Goal: Task Accomplishment & Management: Use online tool/utility

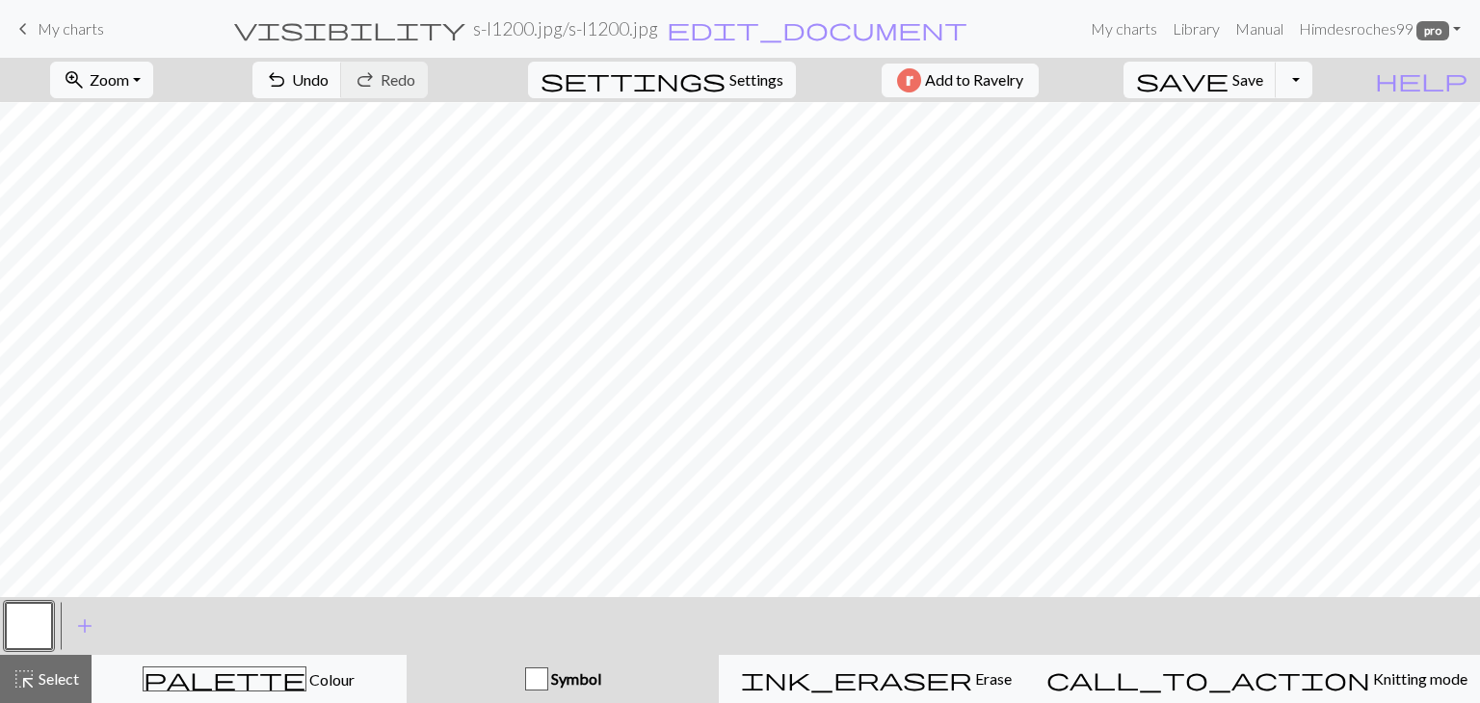
scroll to position [1514, 0]
click at [1026, 700] on button "ink_eraser Erase Erase" at bounding box center [876, 679] width 315 height 48
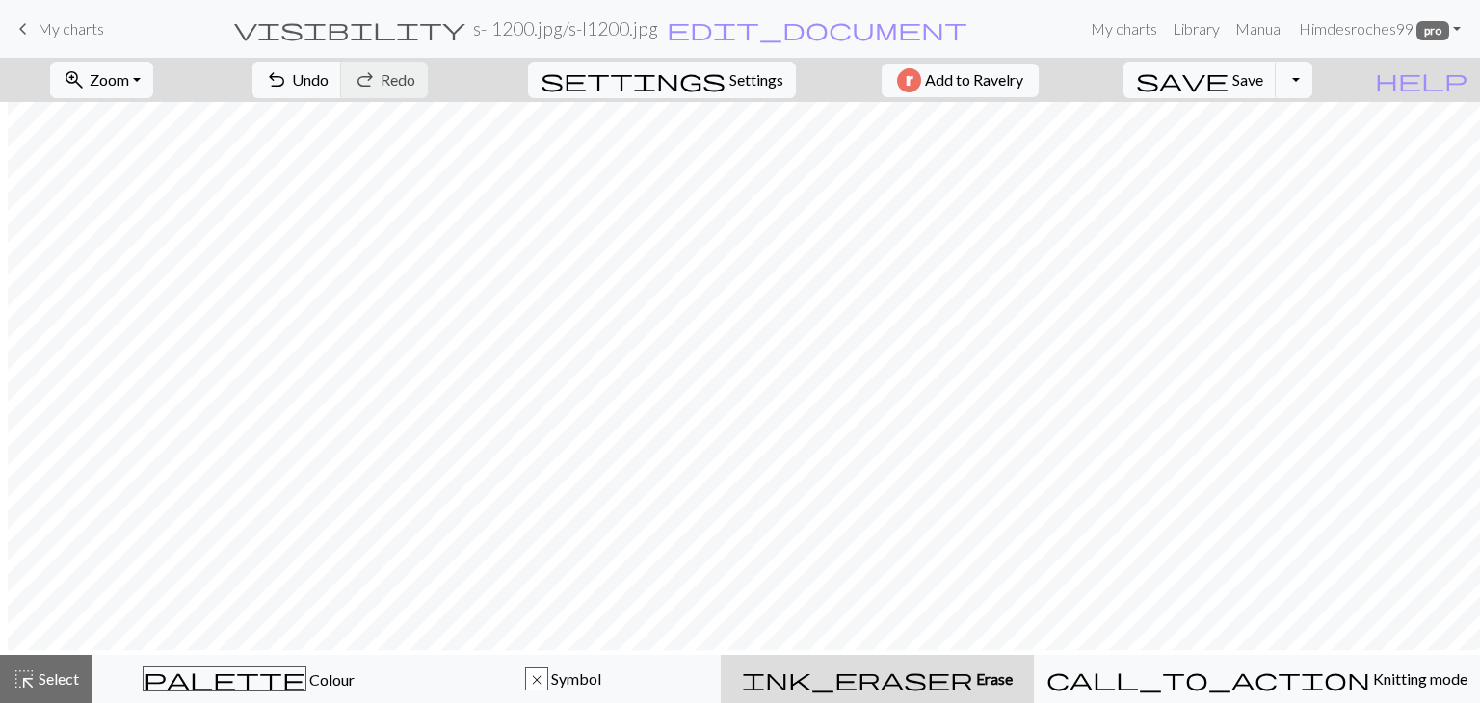
scroll to position [0, 8]
click at [708, 86] on span "settings" at bounding box center [633, 79] width 185 height 27
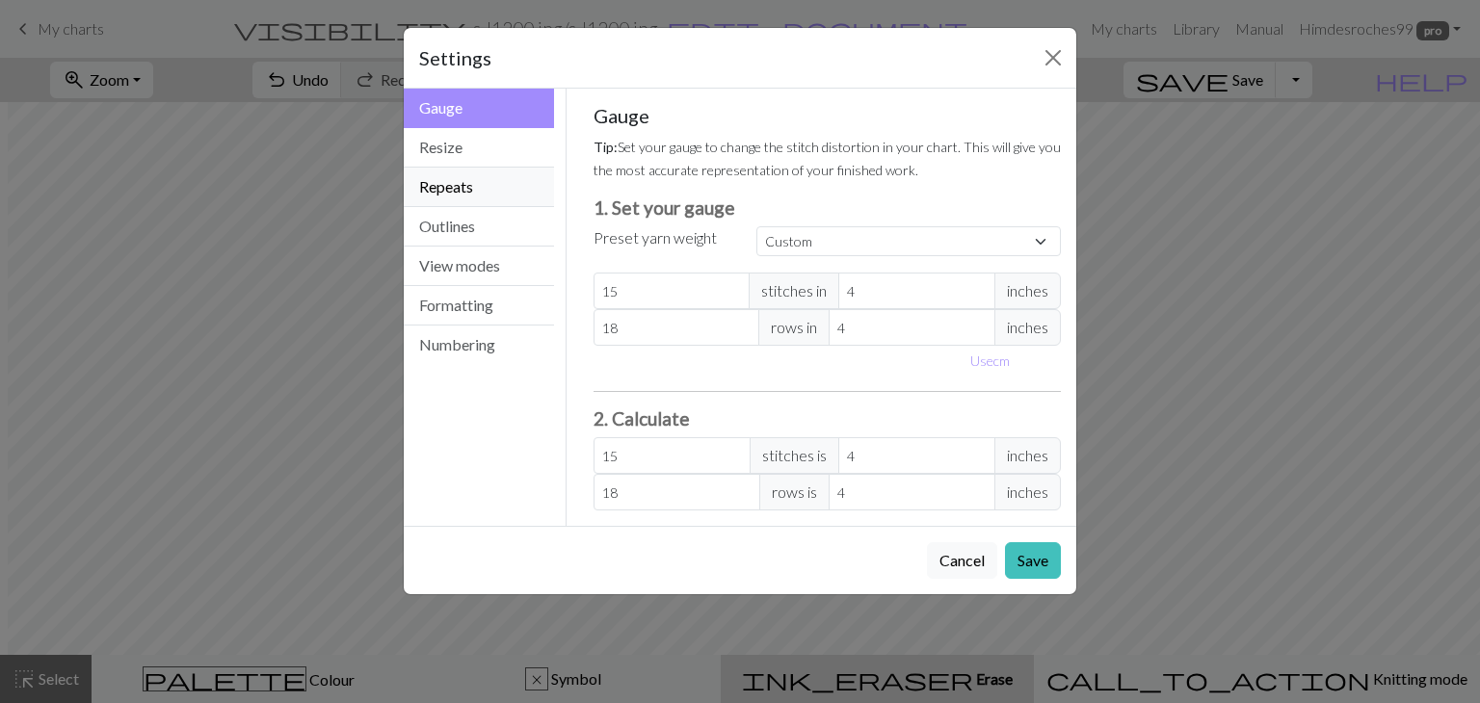
click at [476, 186] on button "Repeats" at bounding box center [479, 188] width 150 height 40
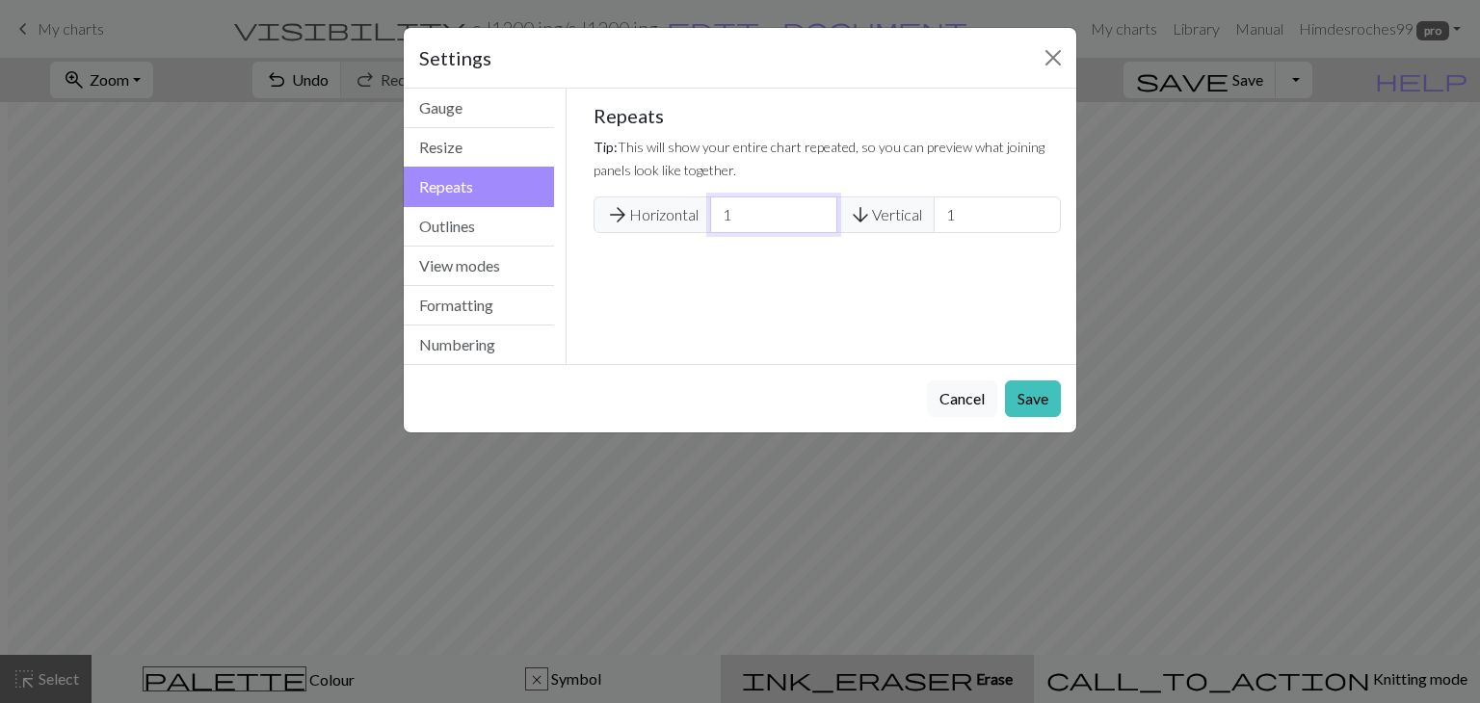
click at [746, 216] on input "1" at bounding box center [773, 215] width 127 height 37
drag, startPoint x: 770, startPoint y: 213, endPoint x: 419, endPoint y: 151, distance: 356.1
click at [419, 151] on div "Repeats Gauge Resize Repeats Outlines View modes Formatting Numbering Gauge Res…" at bounding box center [740, 227] width 696 height 276
type input "2"
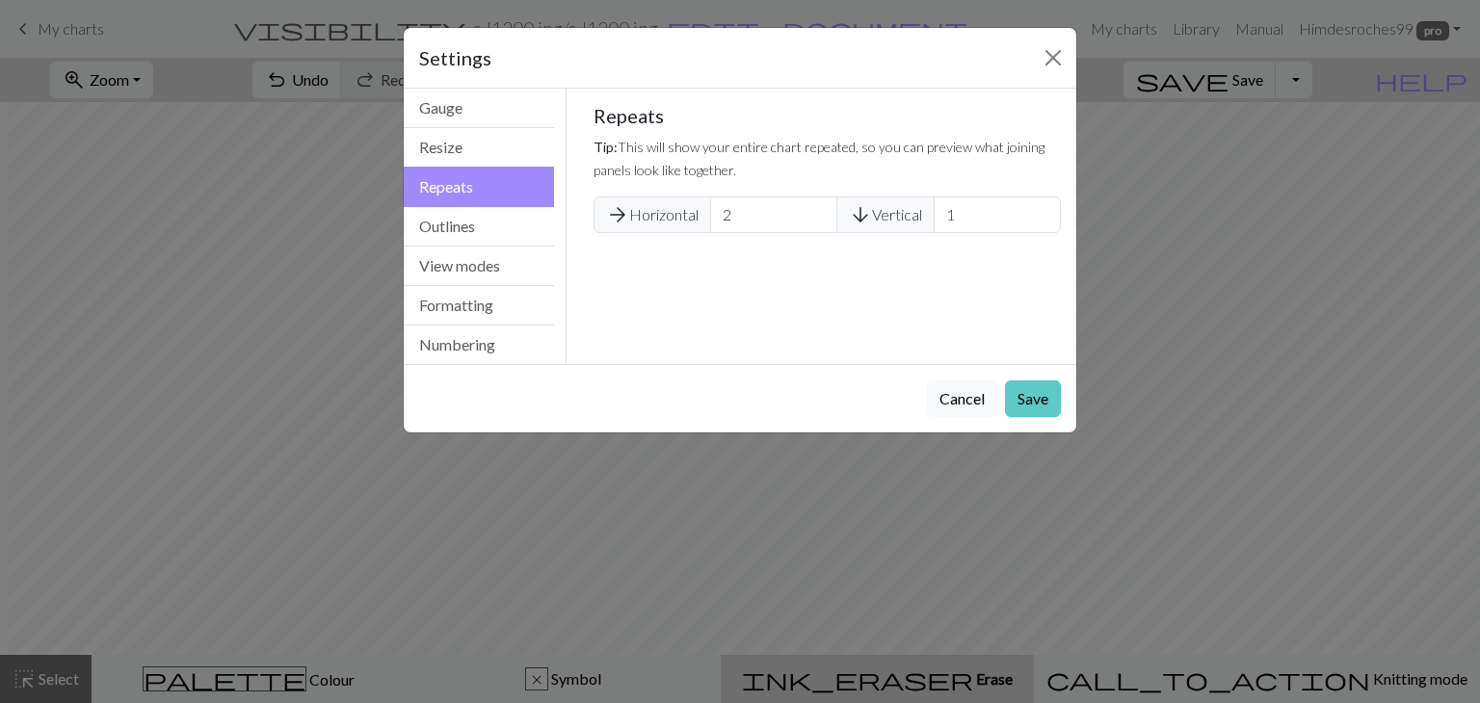
click at [1029, 394] on button "Save" at bounding box center [1033, 399] width 56 height 37
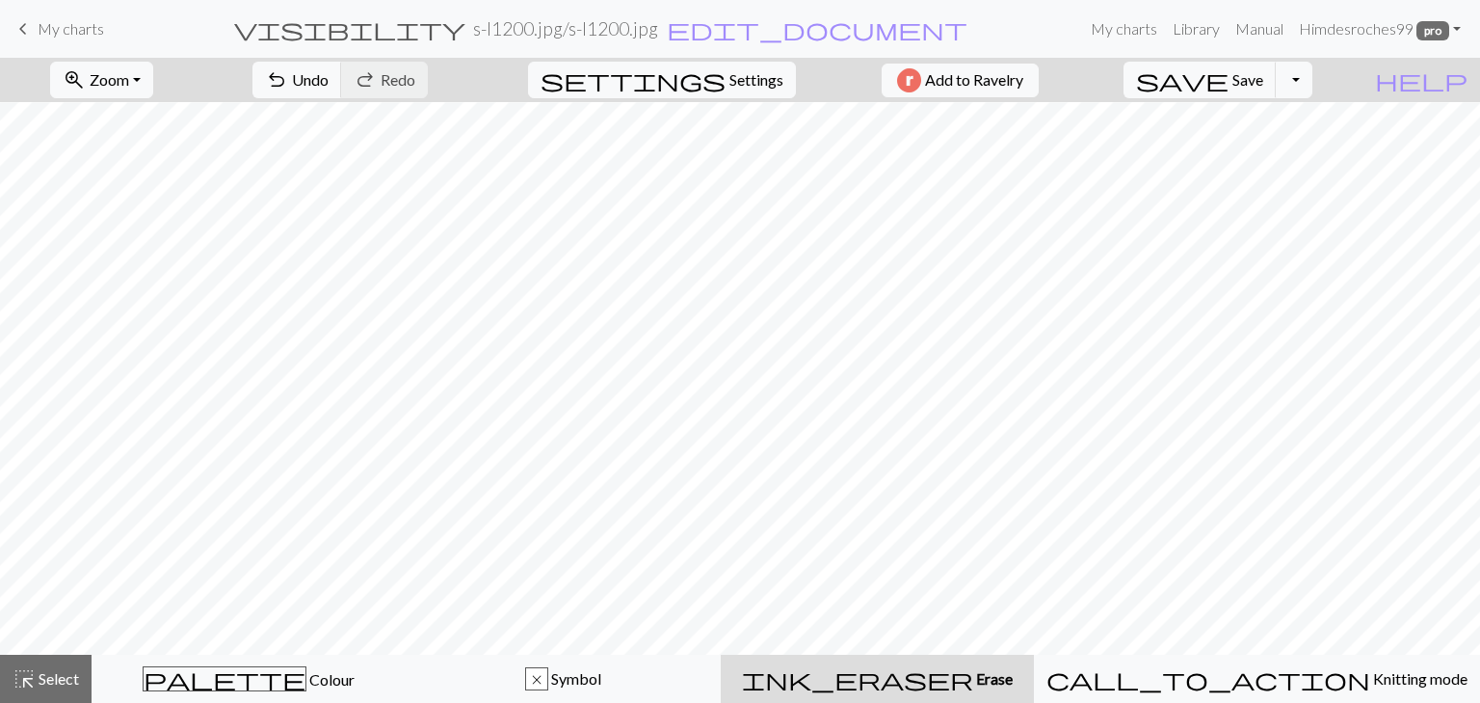
scroll to position [482, 8]
click at [86, 88] on span "zoom_in" at bounding box center [74, 79] width 23 height 27
click at [176, 160] on button "Fit width" at bounding box center [127, 153] width 152 height 31
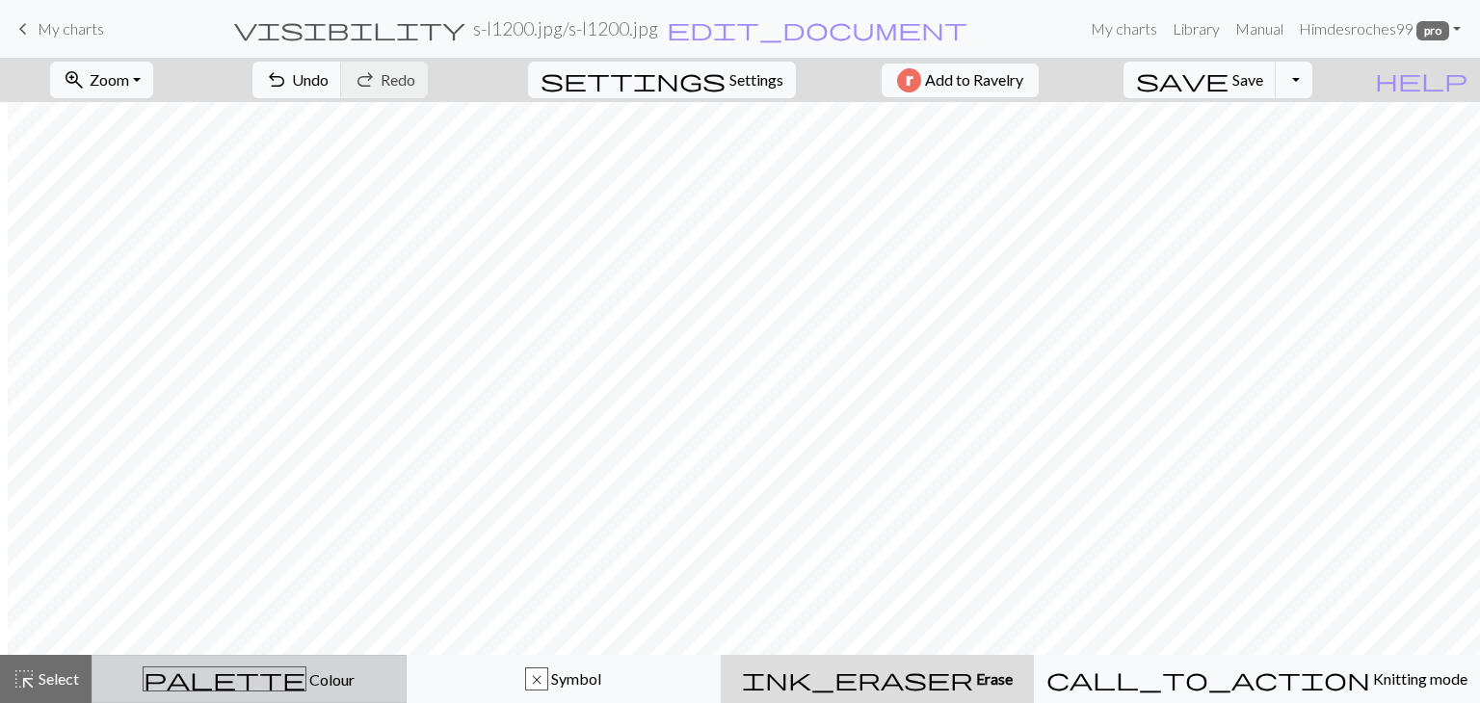
click at [274, 694] on button "palette Colour Colour" at bounding box center [249, 679] width 315 height 48
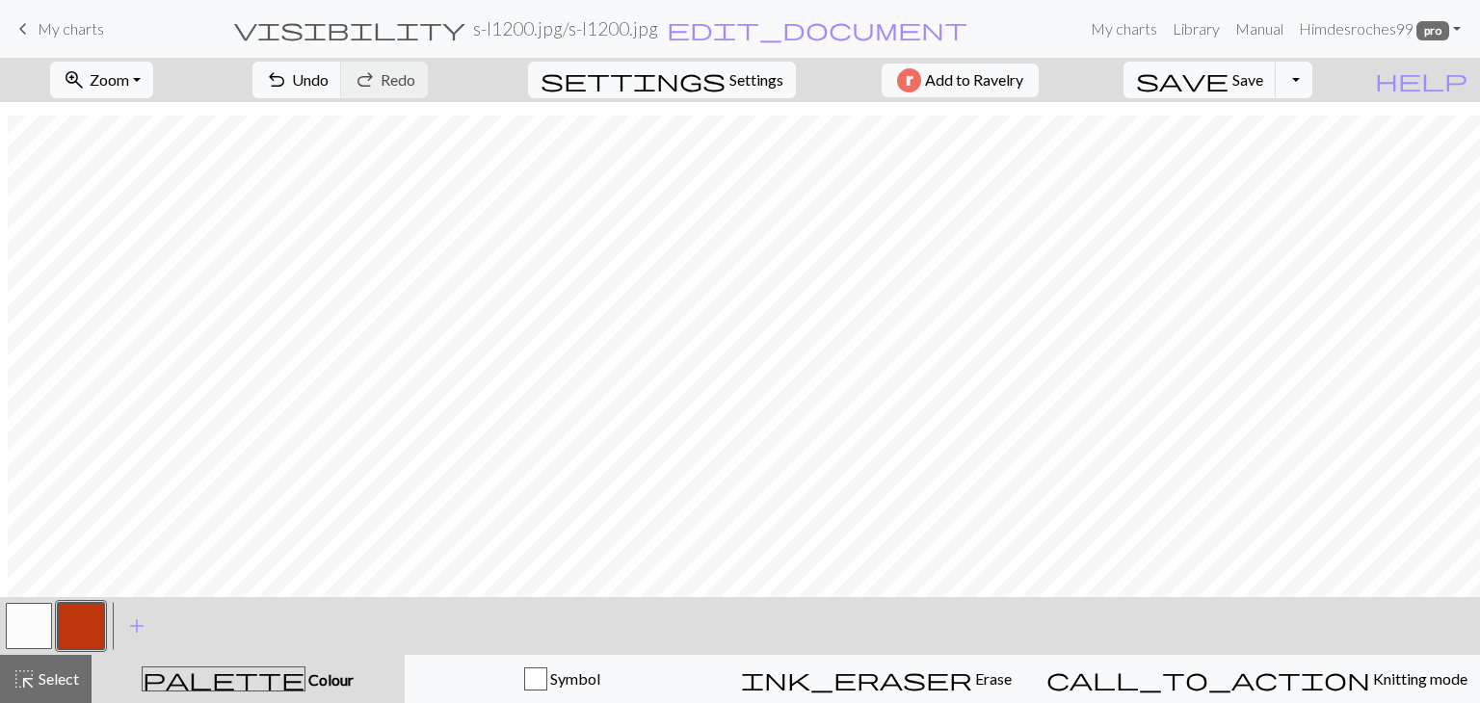
scroll to position [567, 8]
click at [329, 72] on span "Undo" at bounding box center [310, 79] width 37 height 18
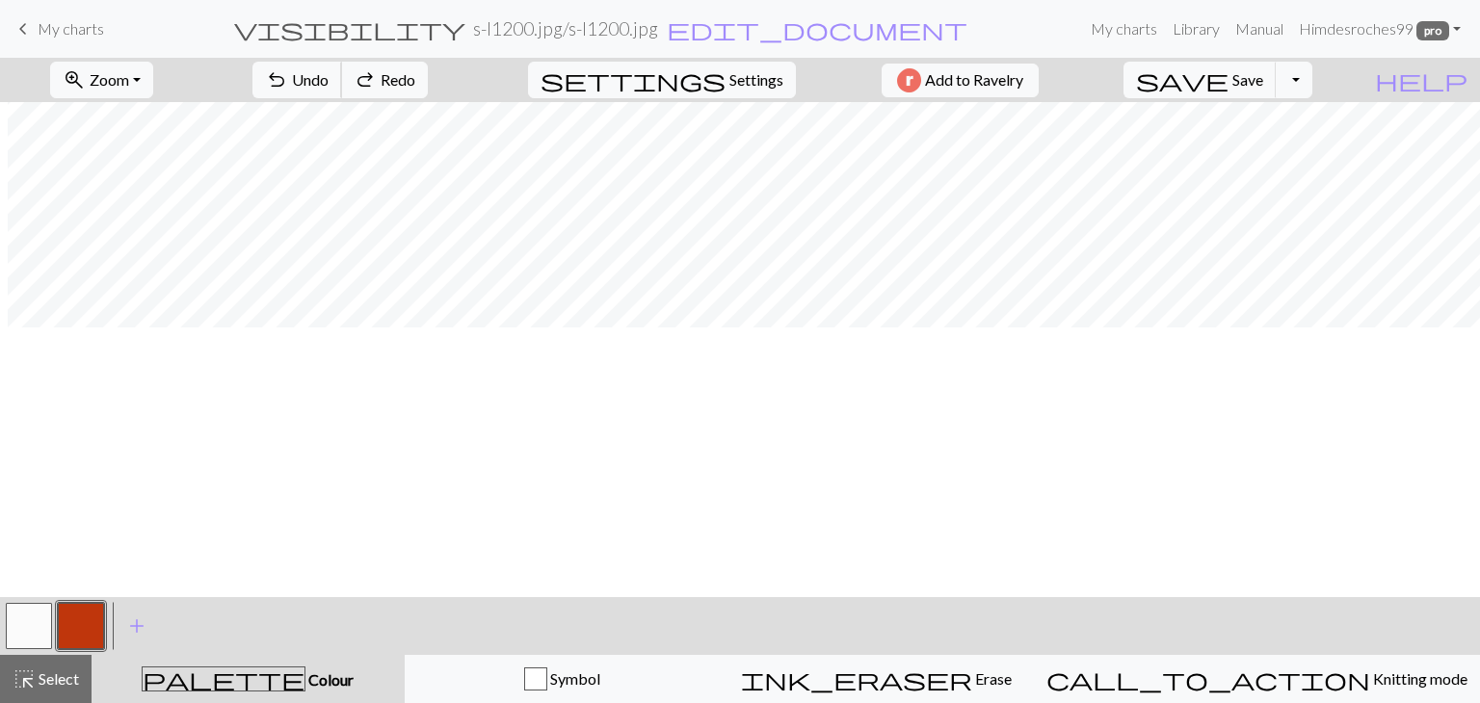
scroll to position [0, 8]
click at [329, 78] on span "Undo" at bounding box center [310, 79] width 37 height 18
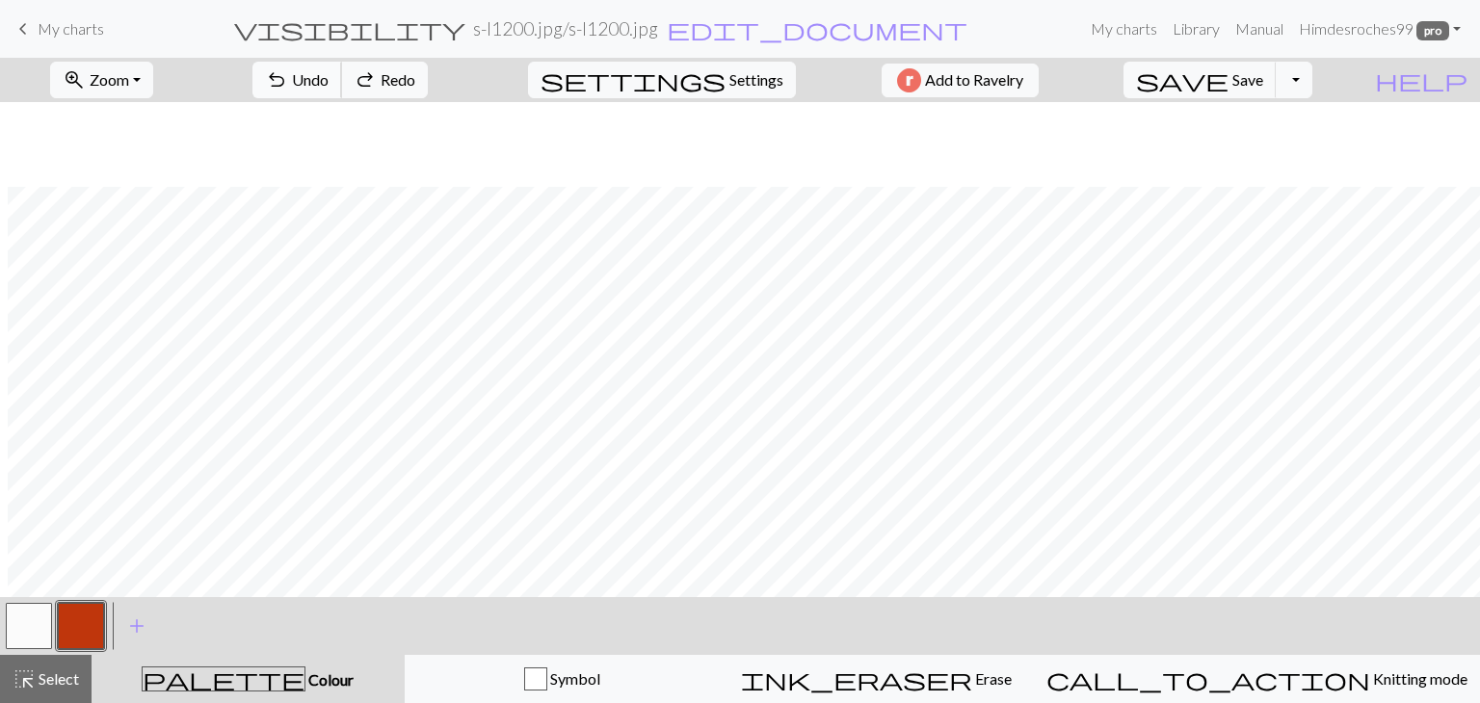
scroll to position [567, 8]
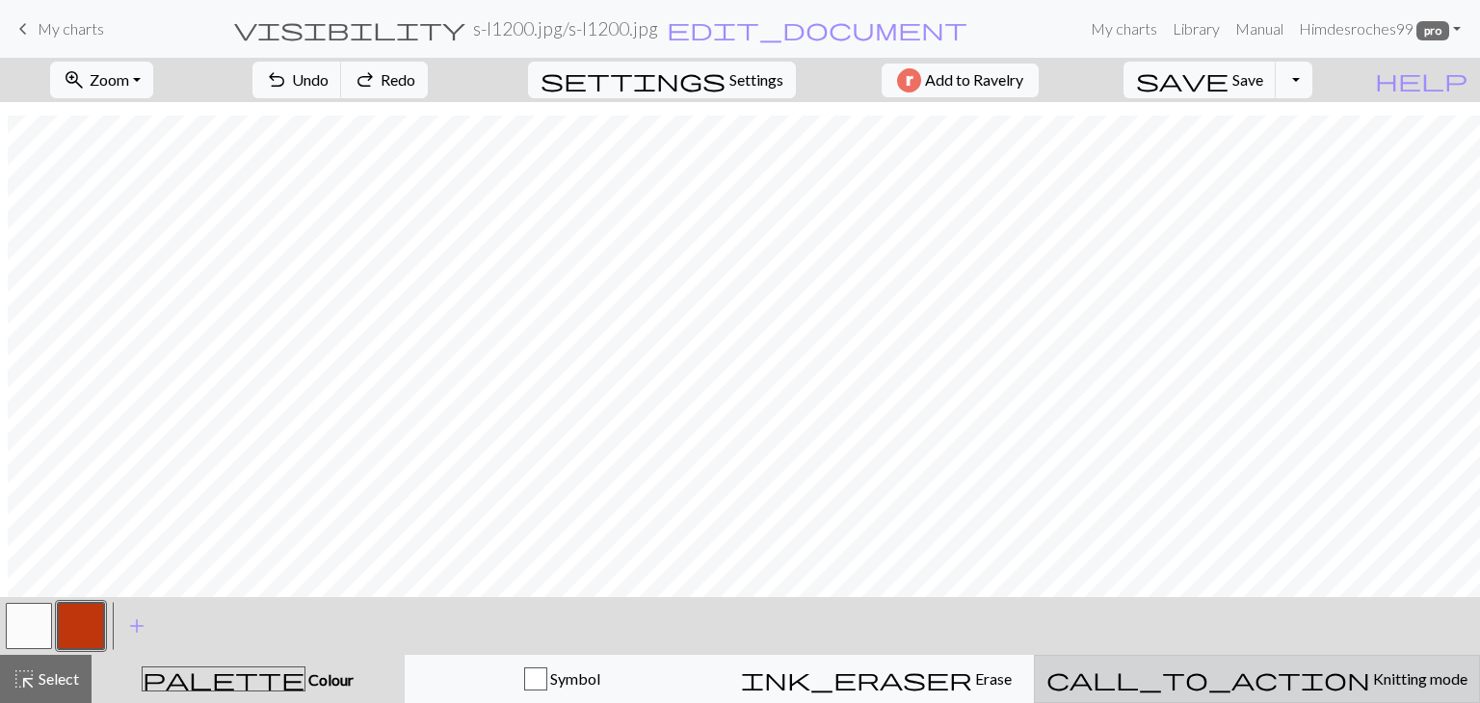
click at [1265, 668] on span "call_to_action" at bounding box center [1208, 679] width 324 height 27
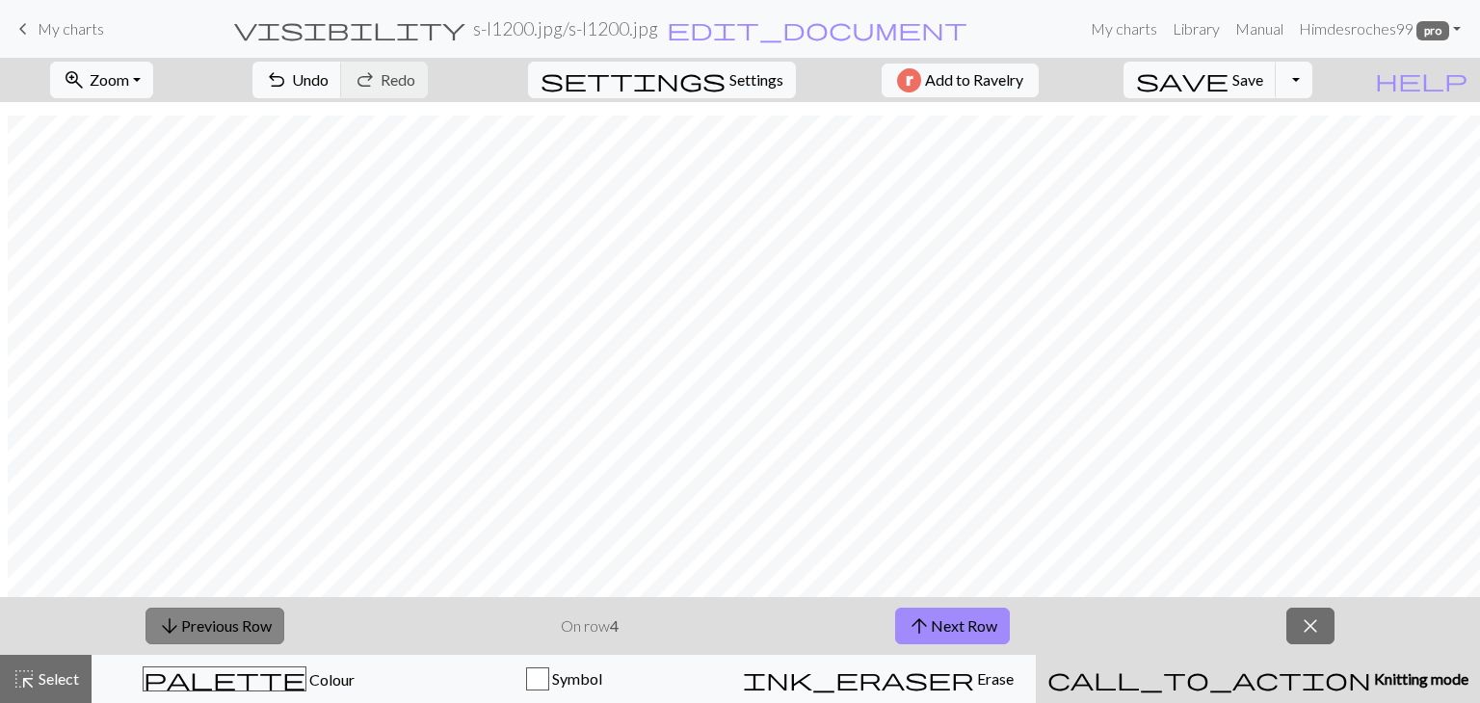
click at [239, 622] on button "arrow_downward Previous Row" at bounding box center [214, 626] width 139 height 37
click at [974, 621] on button "arrow_upward Next Row" at bounding box center [952, 626] width 115 height 37
click at [729, 81] on span "Settings" at bounding box center [756, 79] width 54 height 23
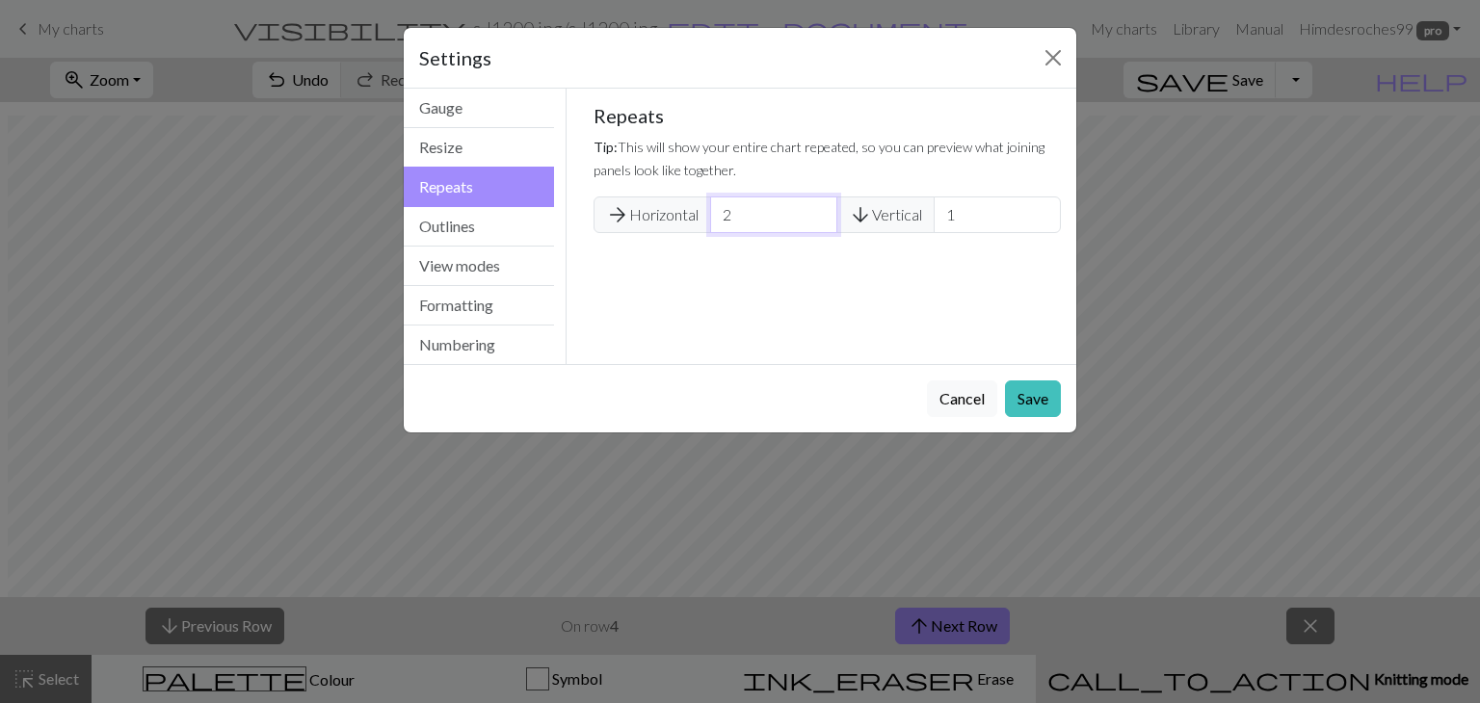
drag, startPoint x: 719, startPoint y: 215, endPoint x: 670, endPoint y: 206, distance: 49.9
click at [670, 206] on div "arrow_forward Horizontal 2 arrow_downward Vertical 1" at bounding box center [828, 215] width 468 height 37
type input "1"
click at [1033, 393] on button "Save" at bounding box center [1033, 399] width 56 height 37
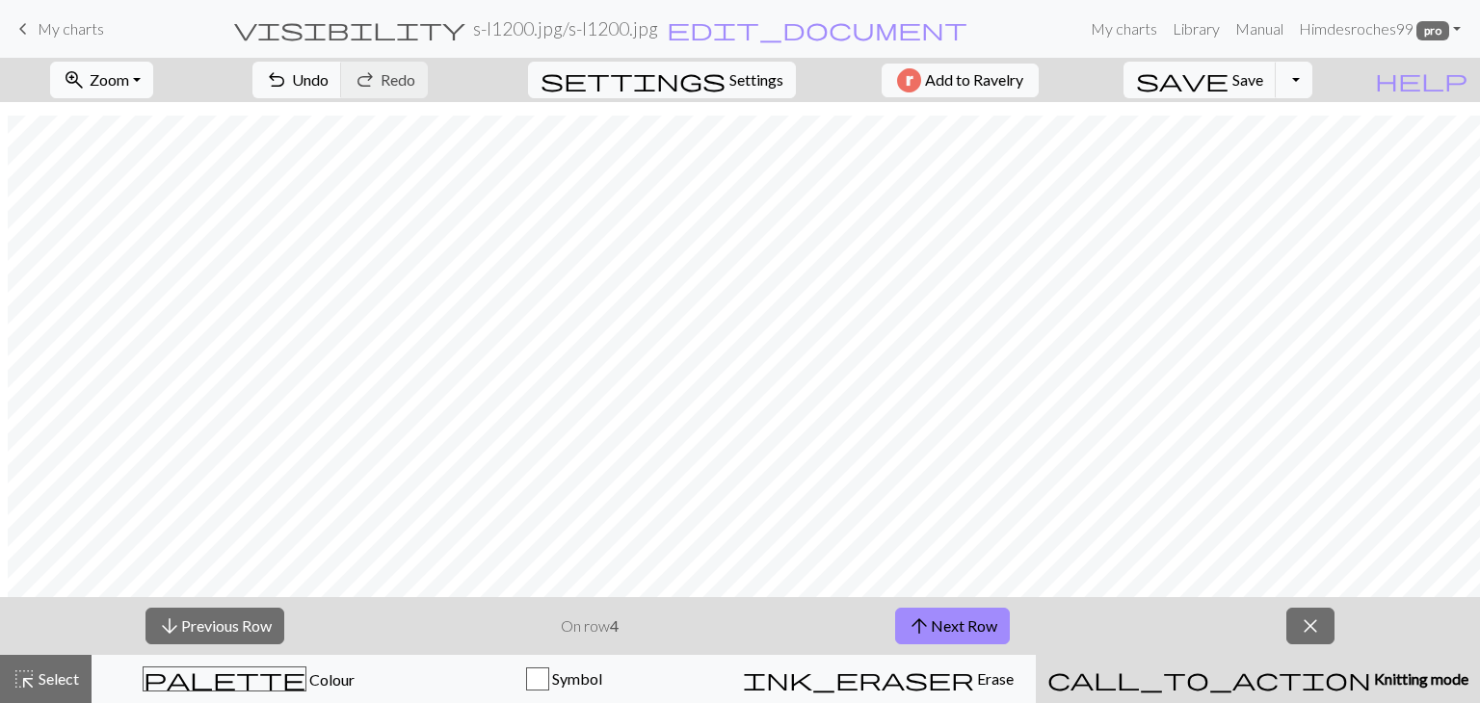
click at [153, 66] on button "zoom_in Zoom Zoom" at bounding box center [101, 80] width 103 height 37
click at [197, 161] on button "Fit width" at bounding box center [127, 153] width 152 height 31
